Goal: Task Accomplishment & Management: Manage account settings

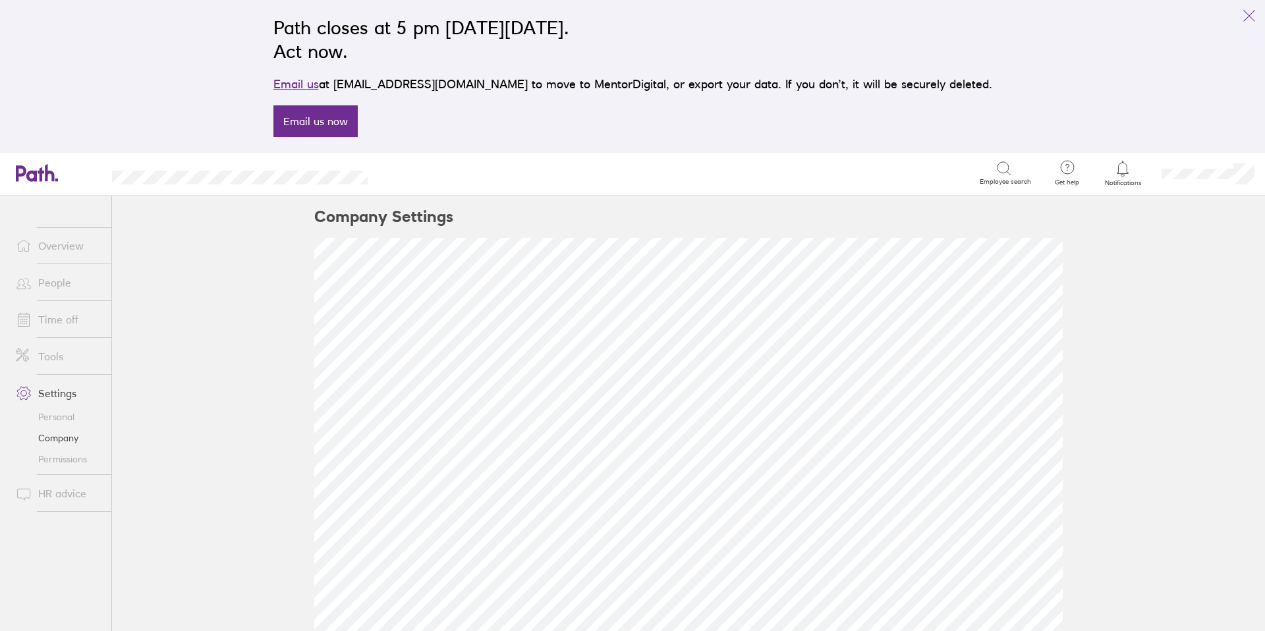
click at [999, 175] on icon at bounding box center [1004, 169] width 16 height 16
click at [1003, 170] on icon at bounding box center [1004, 169] width 16 height 16
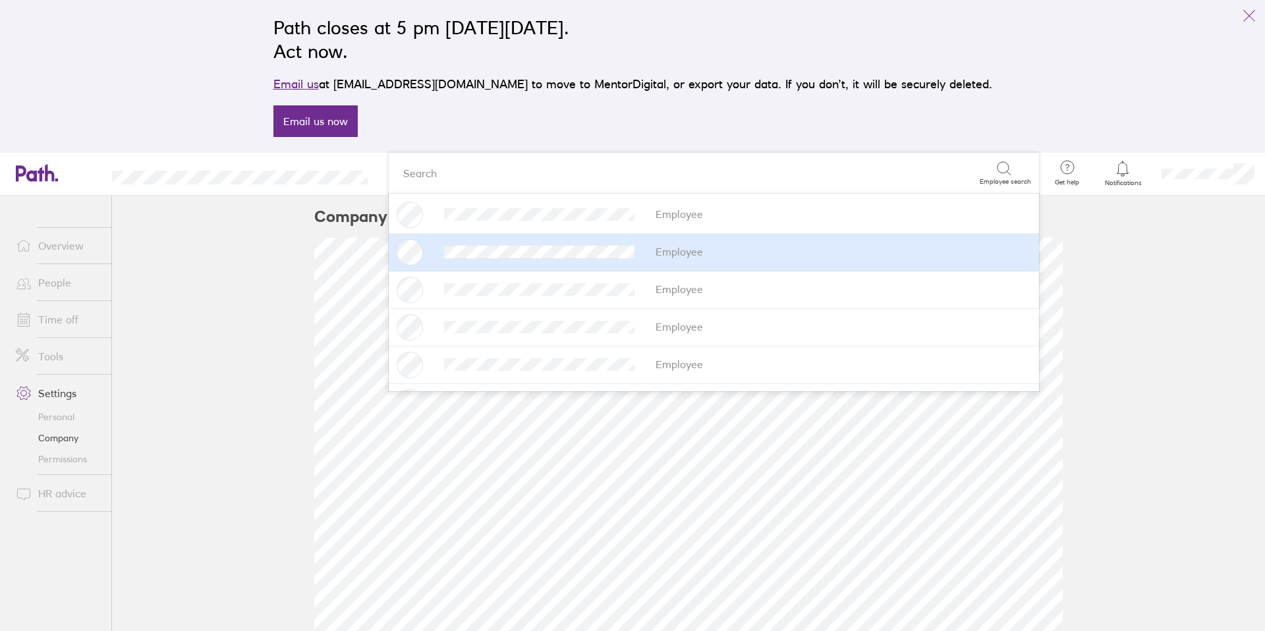
click at [748, 244] on div "Employee" at bounding box center [714, 252] width 635 height 26
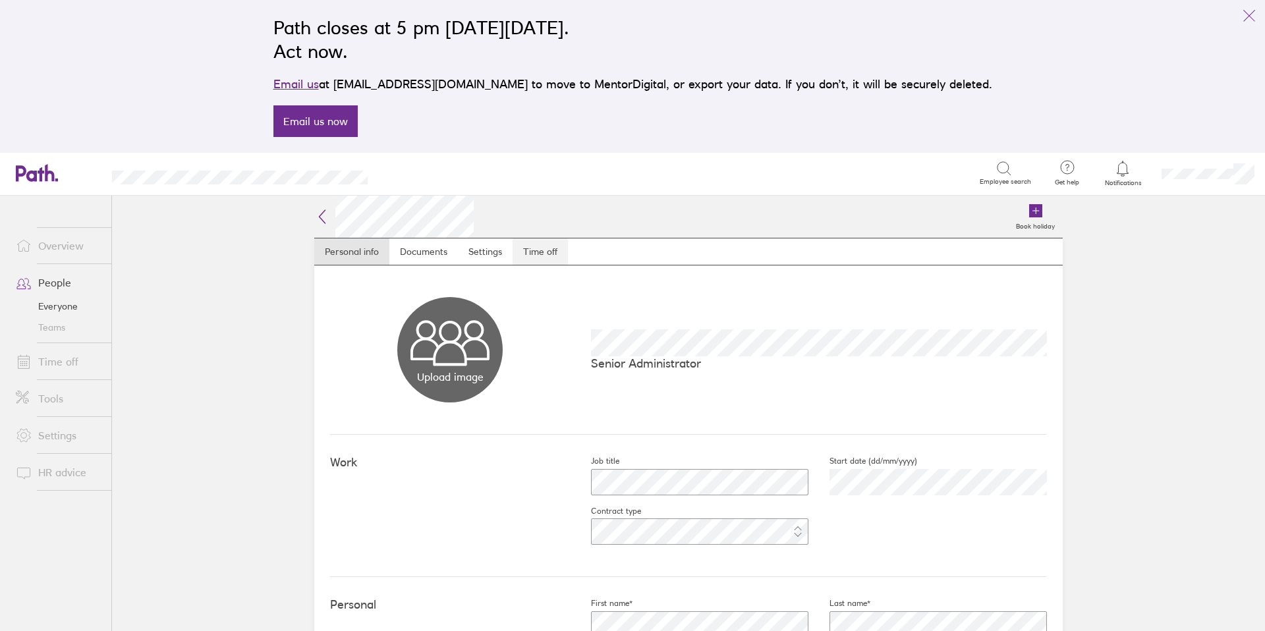
click at [545, 249] on link "Time off" at bounding box center [540, 252] width 55 height 26
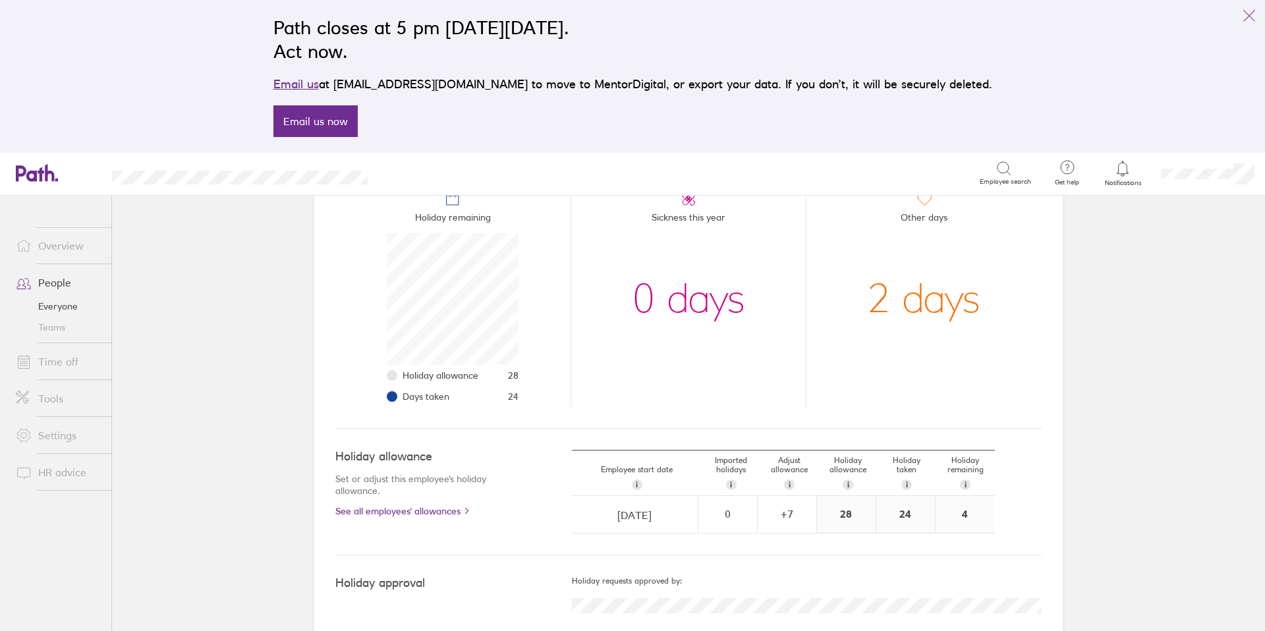
scroll to position [166, 0]
click at [967, 509] on div "4" at bounding box center [965, 513] width 59 height 37
click at [910, 509] on div "24" at bounding box center [905, 513] width 59 height 37
click at [861, 507] on div "28" at bounding box center [846, 513] width 59 height 37
click at [797, 508] on div "+ 7" at bounding box center [786, 513] width 57 height 12
